Goal: Information Seeking & Learning: Learn about a topic

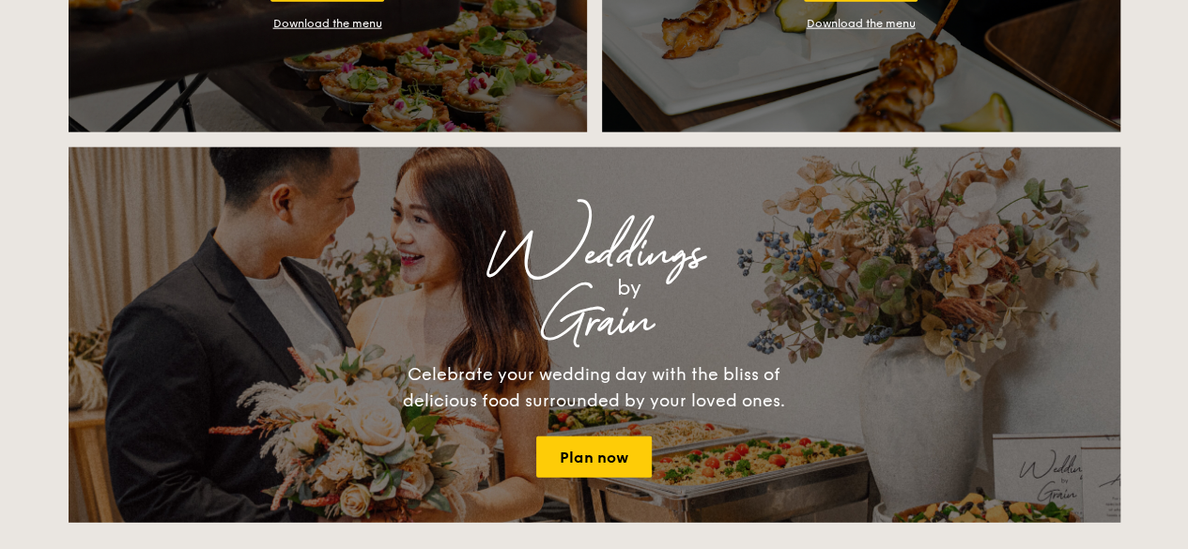
scroll to position [2536, 0]
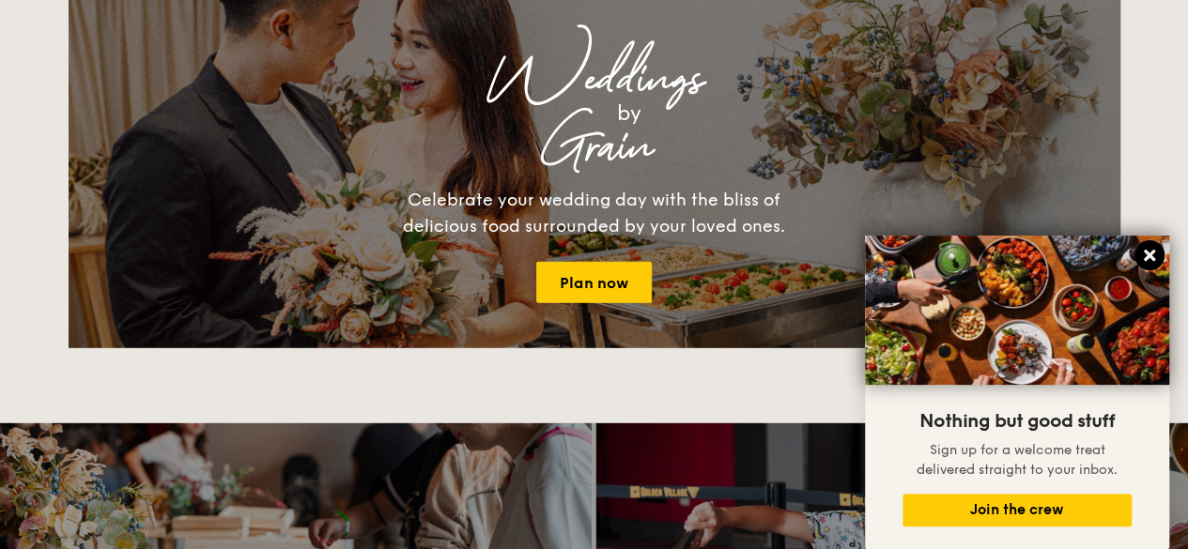
click at [1144, 262] on icon at bounding box center [1149, 255] width 17 height 17
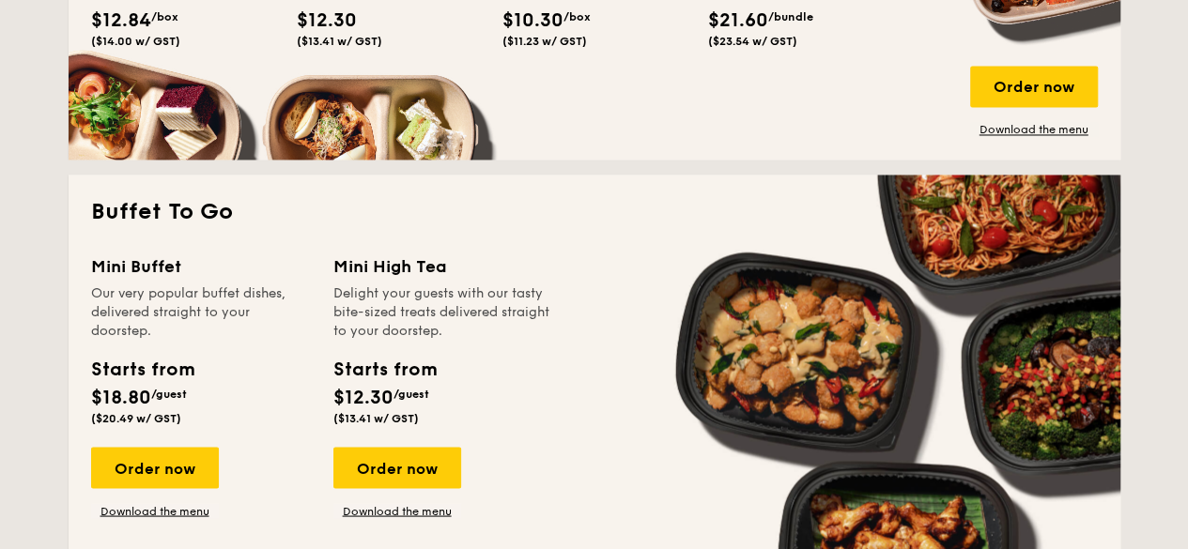
scroll to position [1315, 0]
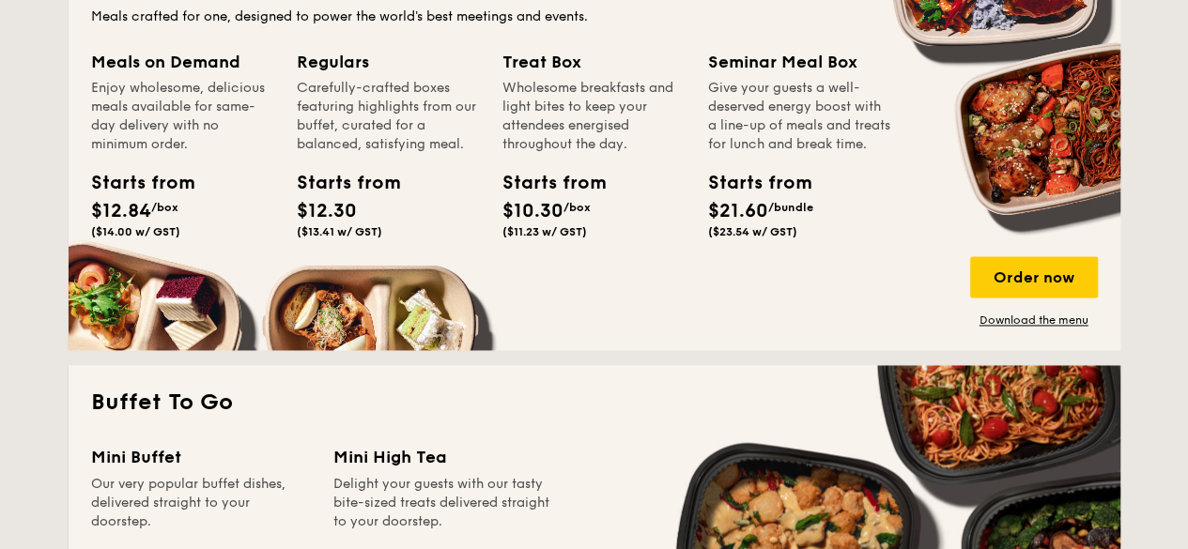
click at [329, 61] on div "Regulars" at bounding box center [388, 62] width 183 height 26
click at [347, 230] on span "($13.41 w/ GST)" at bounding box center [339, 231] width 85 height 13
click at [1030, 322] on link "Download the menu" at bounding box center [1034, 320] width 128 height 15
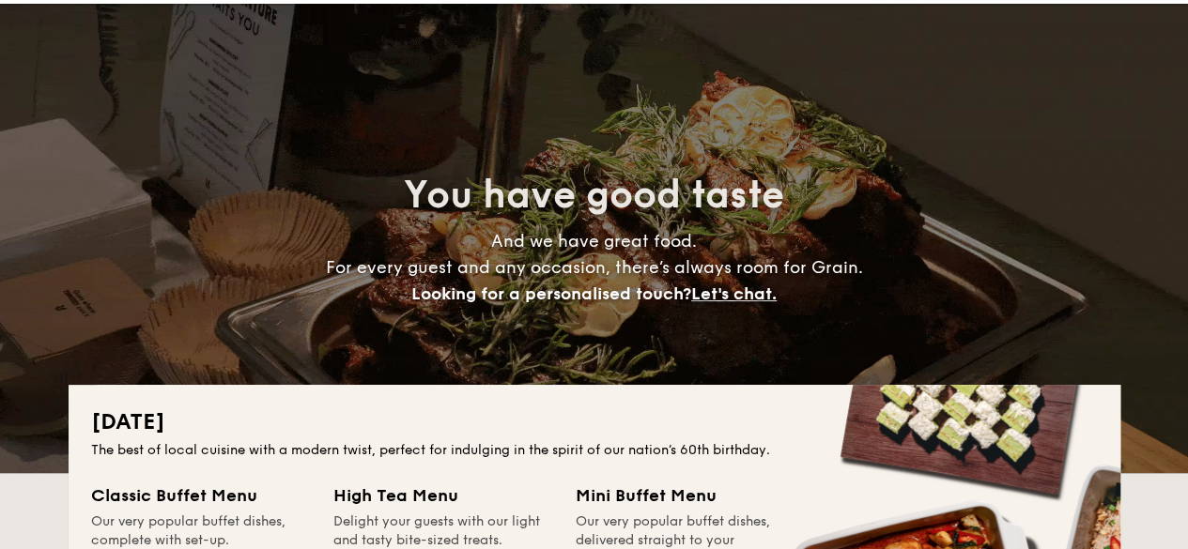
scroll to position [0, 0]
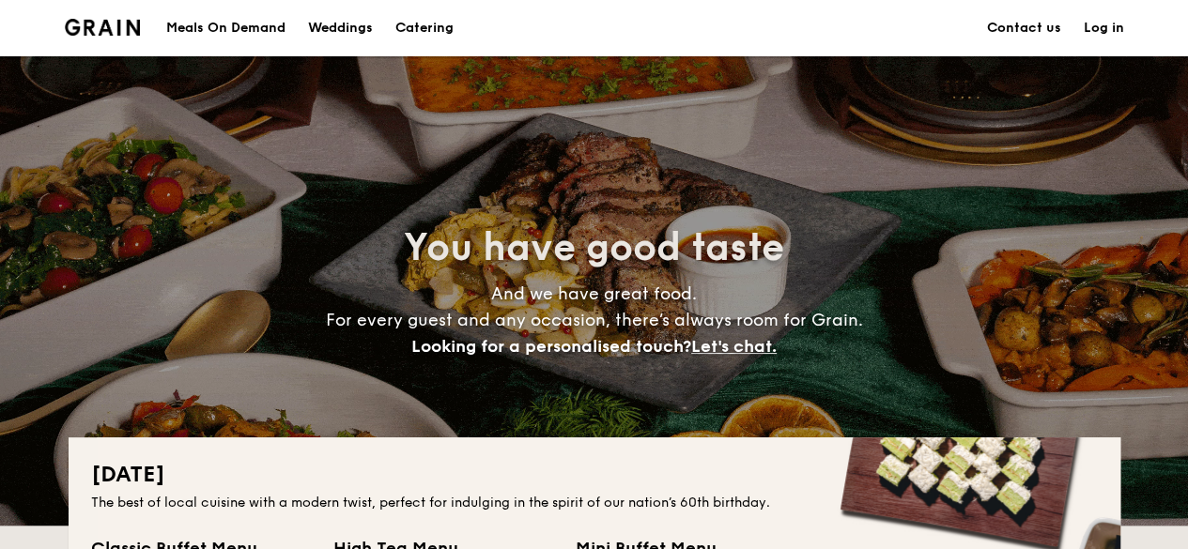
click at [1050, 34] on link "Contact us" at bounding box center [1024, 28] width 74 height 56
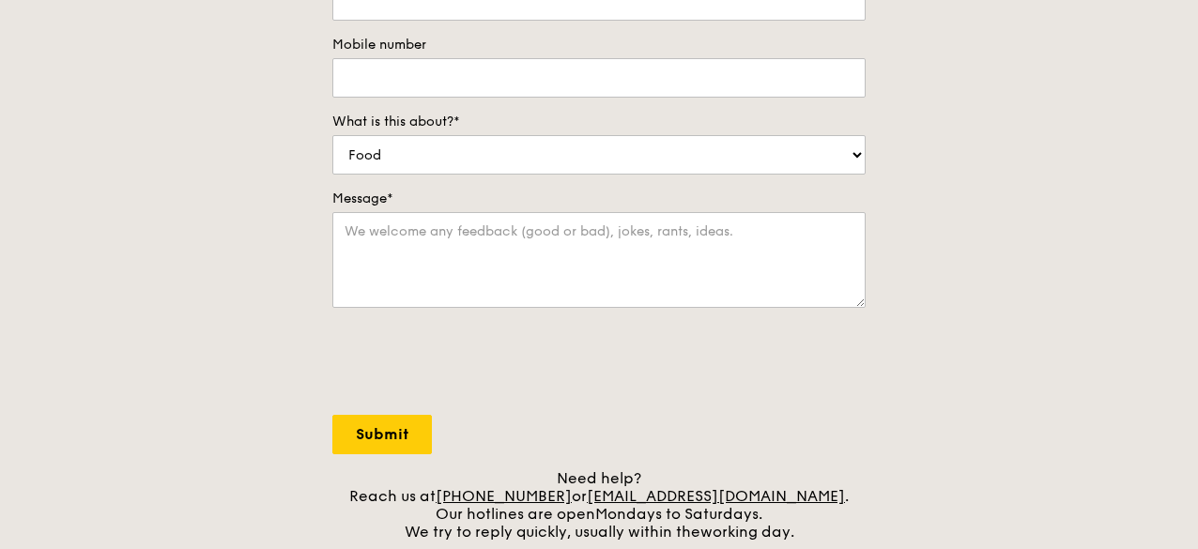
scroll to position [751, 0]
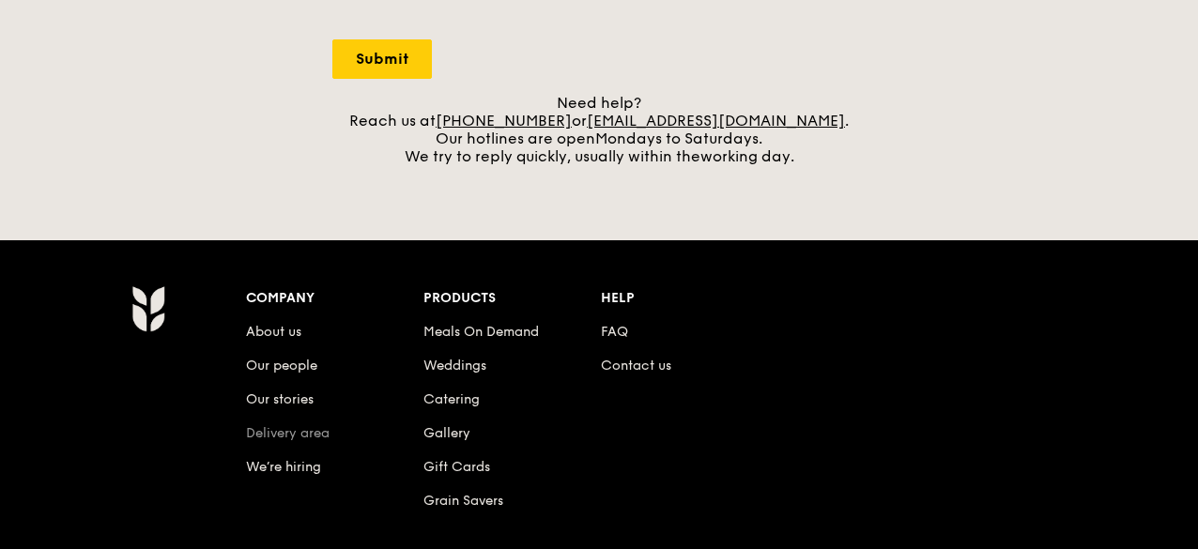
click at [257, 433] on link "Delivery area" at bounding box center [288, 433] width 84 height 16
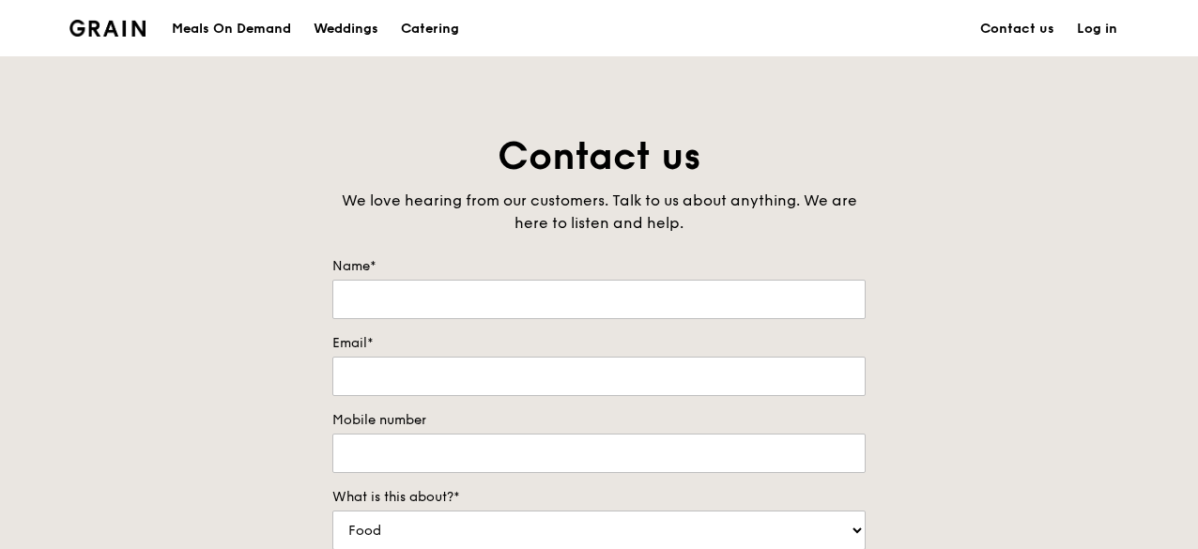
scroll to position [751, 0]
